Goal: Task Accomplishment & Management: Manage account settings

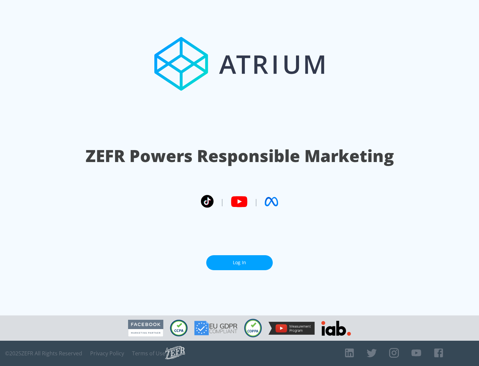
click at [239, 262] on link "Log In" at bounding box center [239, 262] width 66 height 15
